Goal: Task Accomplishment & Management: Manage account settings

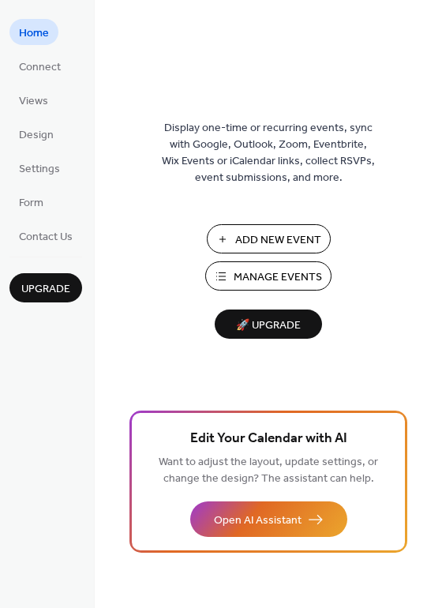
click at [282, 279] on span "Manage Events" at bounding box center [278, 277] width 88 height 17
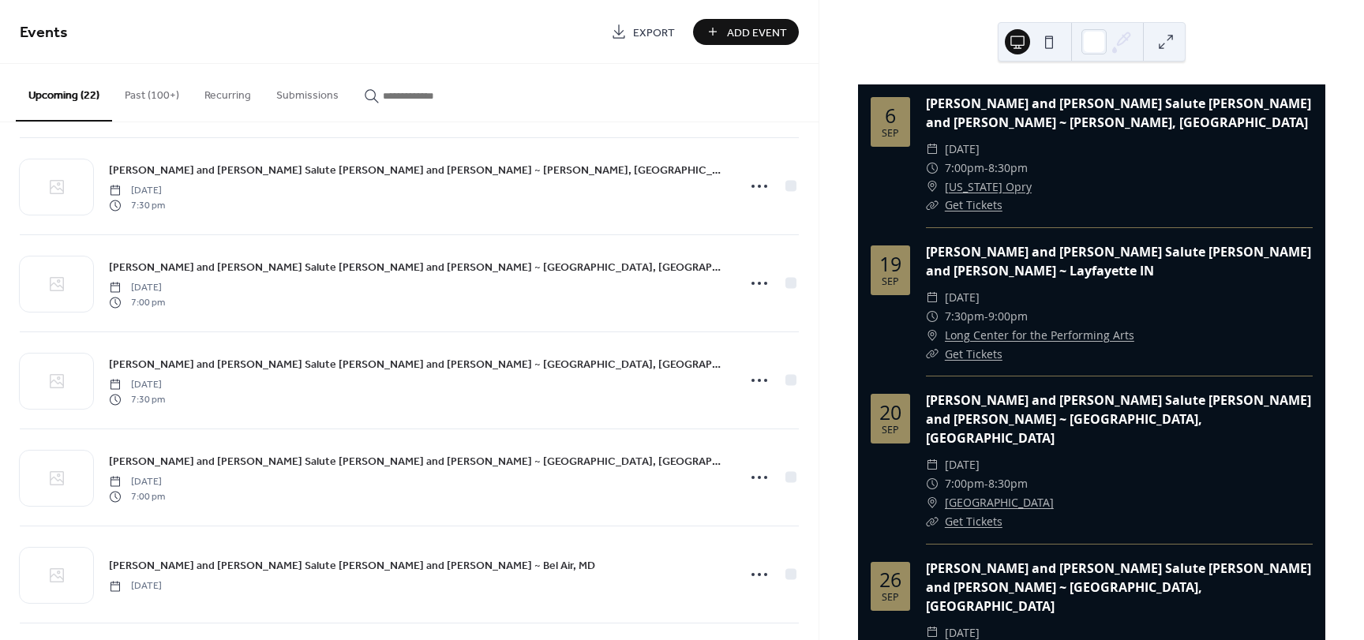
scroll to position [790, 0]
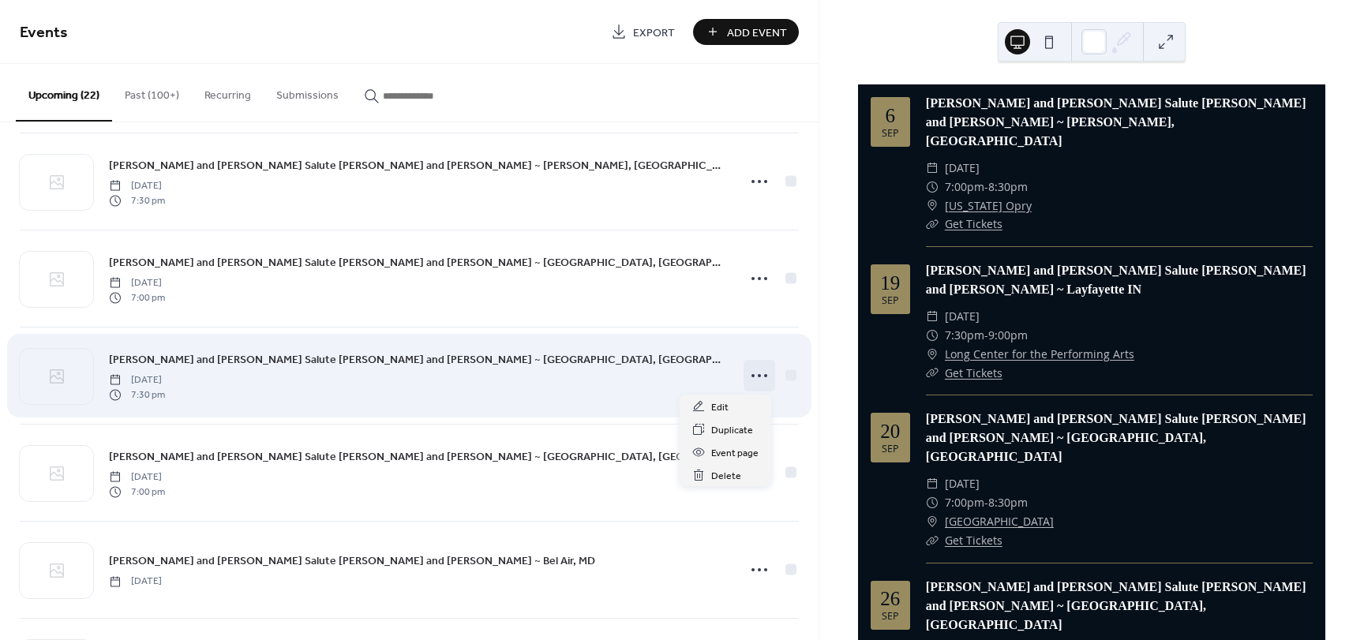
click at [753, 374] on icon at bounding box center [759, 375] width 25 height 25
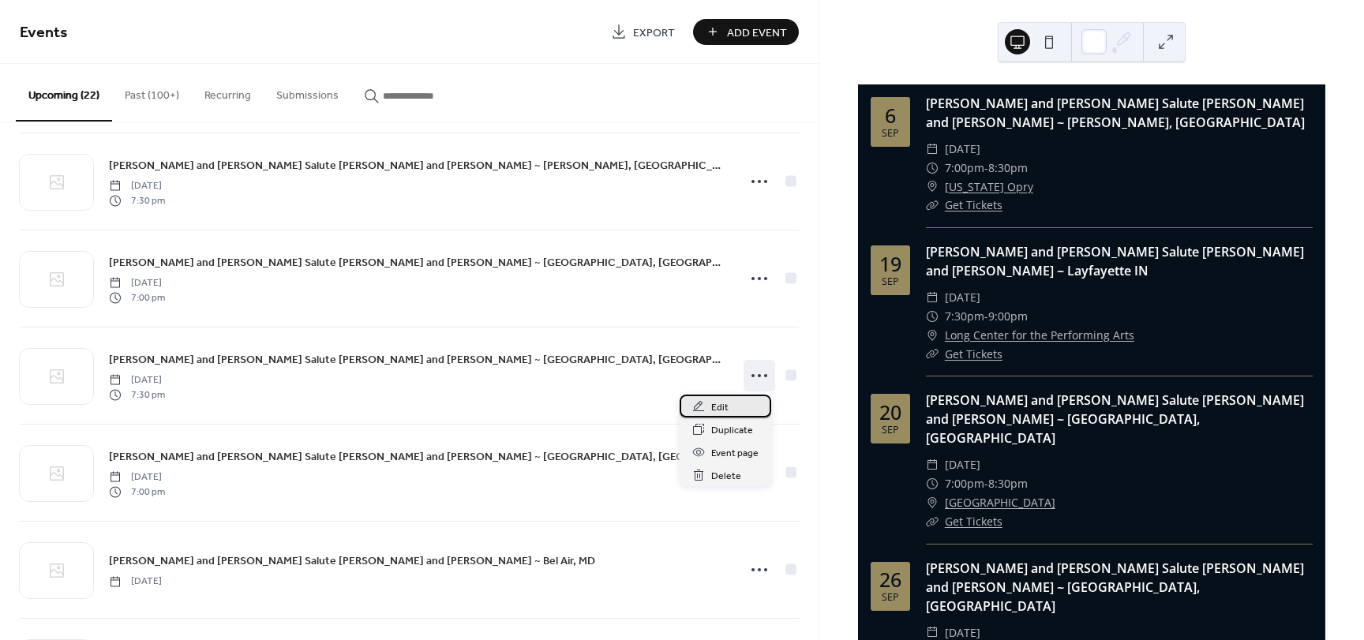
click at [707, 407] on div "Edit" at bounding box center [726, 406] width 92 height 23
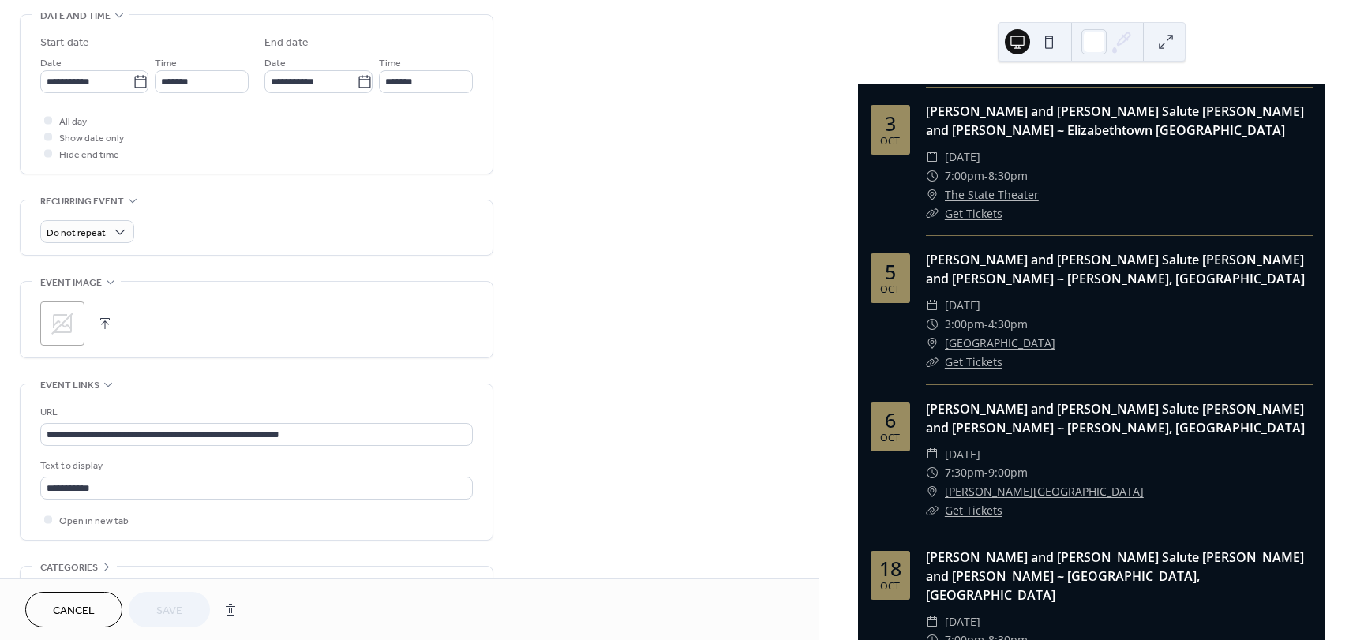
scroll to position [1026, 0]
